Goal: Task Accomplishment & Management: Use online tool/utility

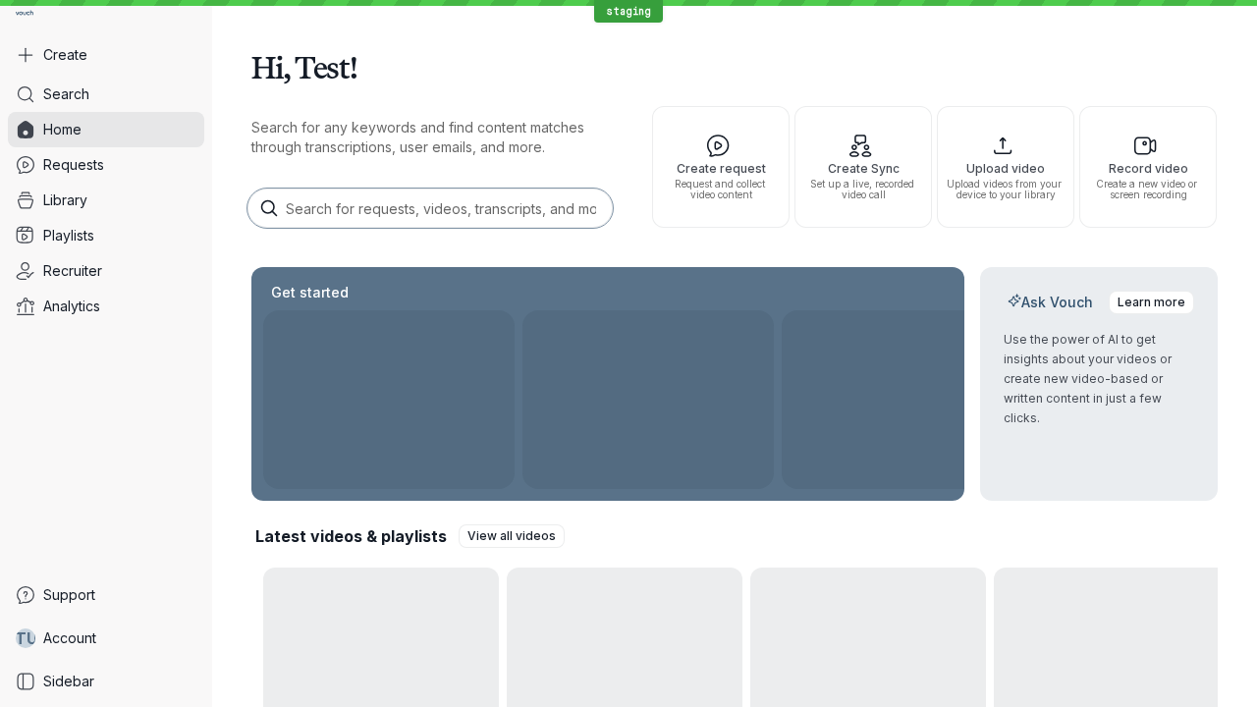
click at [106, 55] on button "Create" at bounding box center [106, 54] width 196 height 35
